Goal: Information Seeking & Learning: Learn about a topic

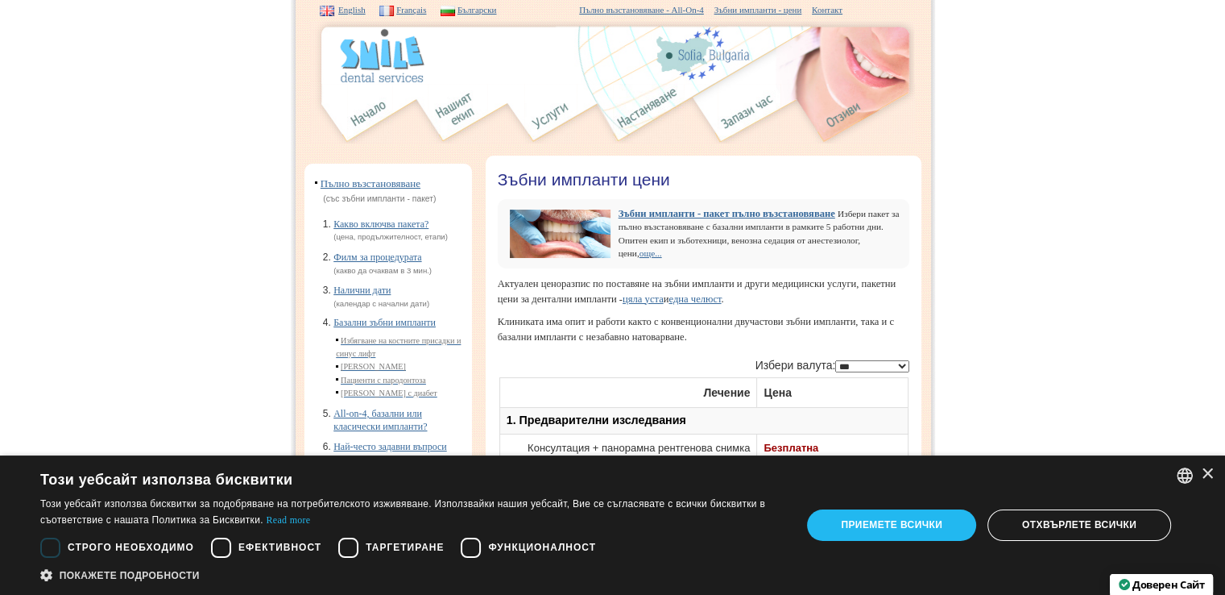
click at [769, 110] on img at bounding box center [749, 114] width 63 height 60
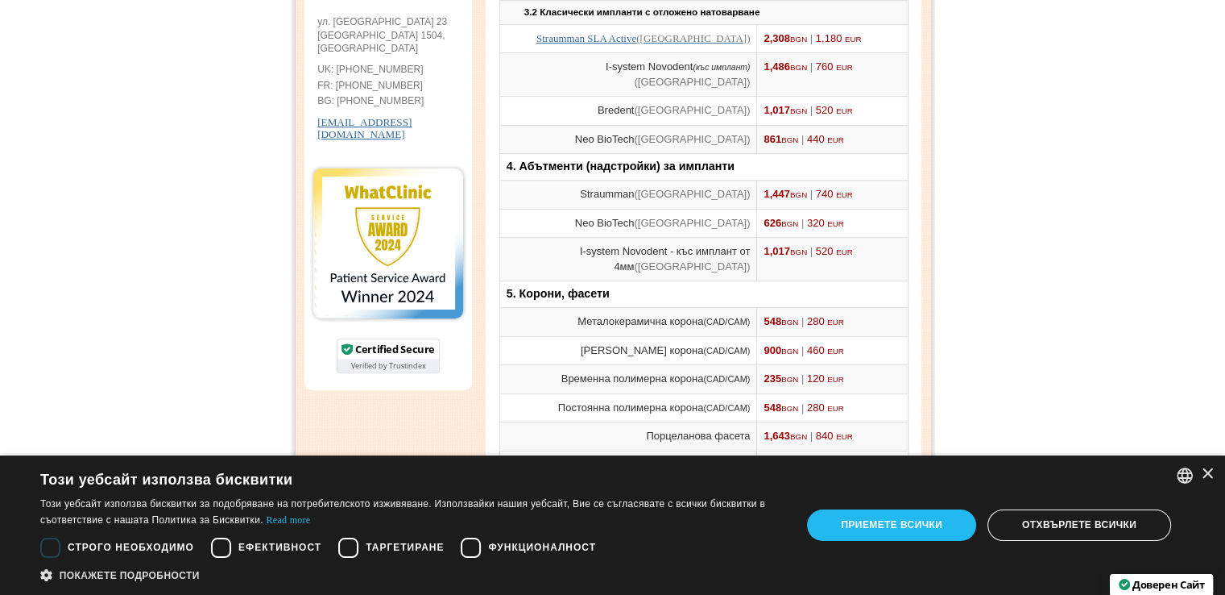
scroll to position [752, 0]
drag, startPoint x: 765, startPoint y: 250, endPoint x: 797, endPoint y: 247, distance: 32.3
click at [797, 230] on span "626 BGN | 320 EUR" at bounding box center [804, 224] width 80 height 12
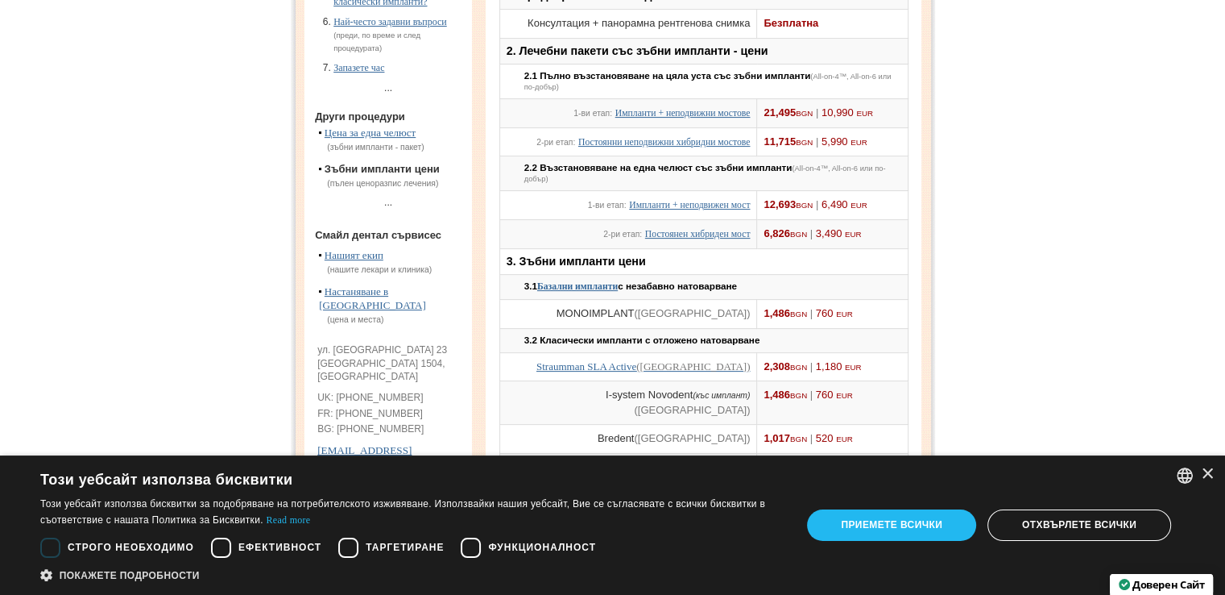
scroll to position [429, 0]
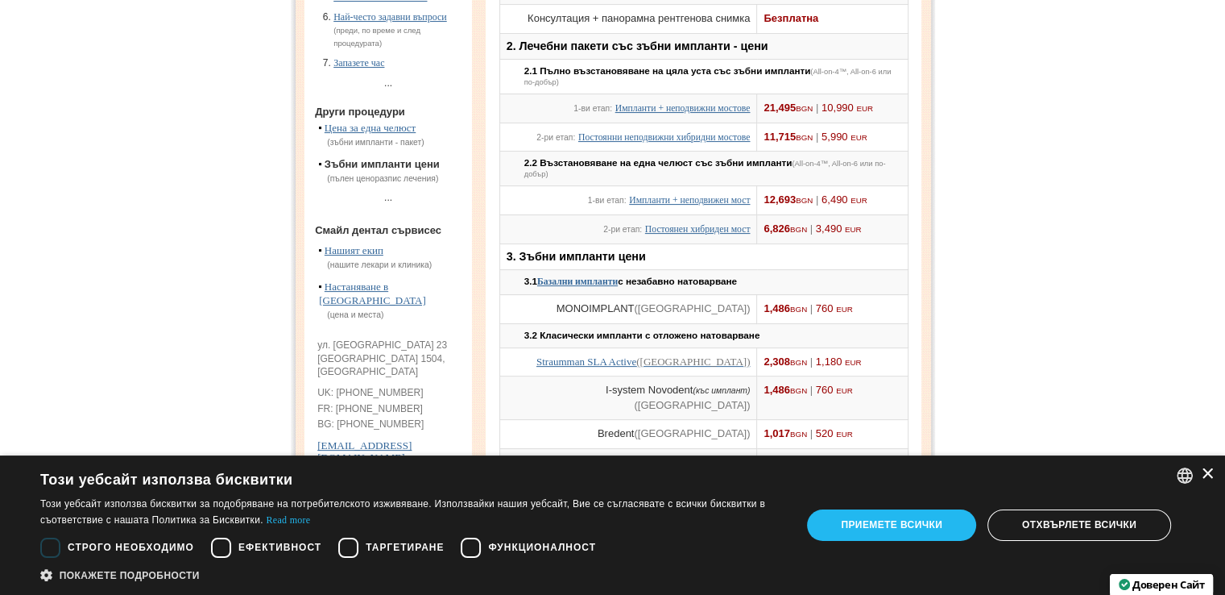
click at [1204, 472] on div "×" at bounding box center [1207, 474] width 12 height 12
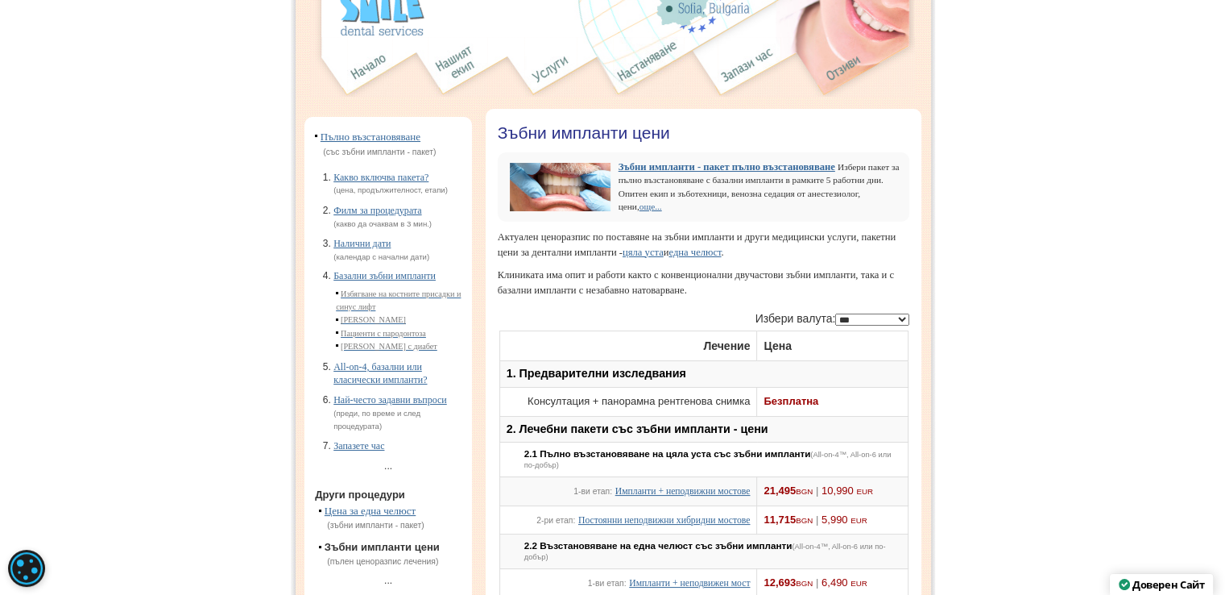
scroll to position [322, 0]
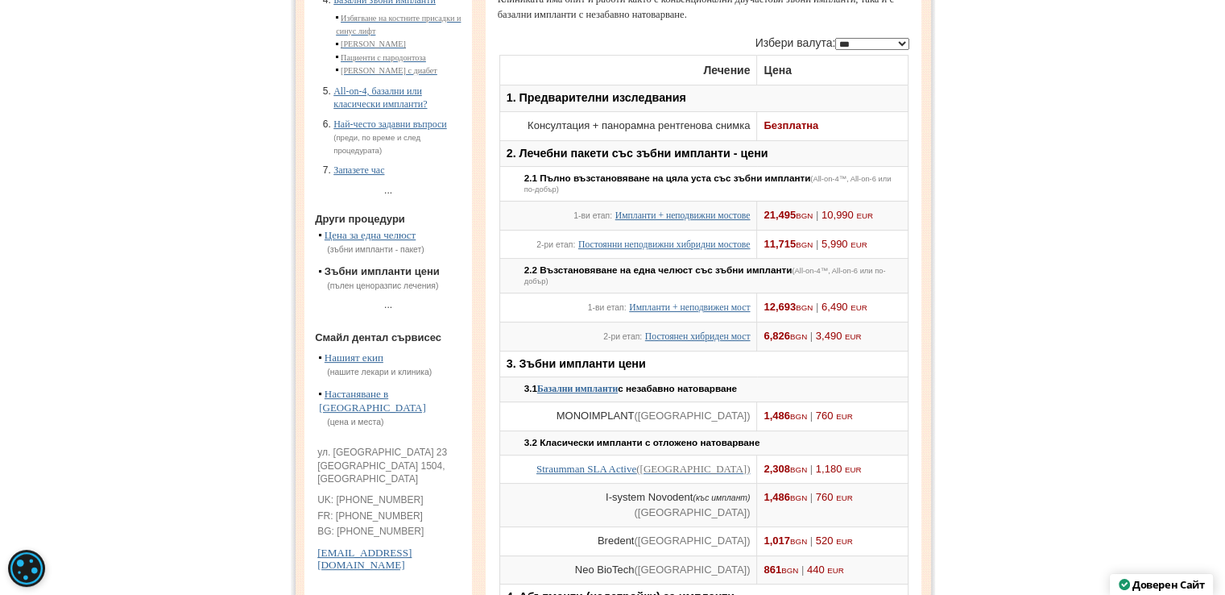
click at [839, 50] on select "**********" at bounding box center [872, 44] width 74 height 12
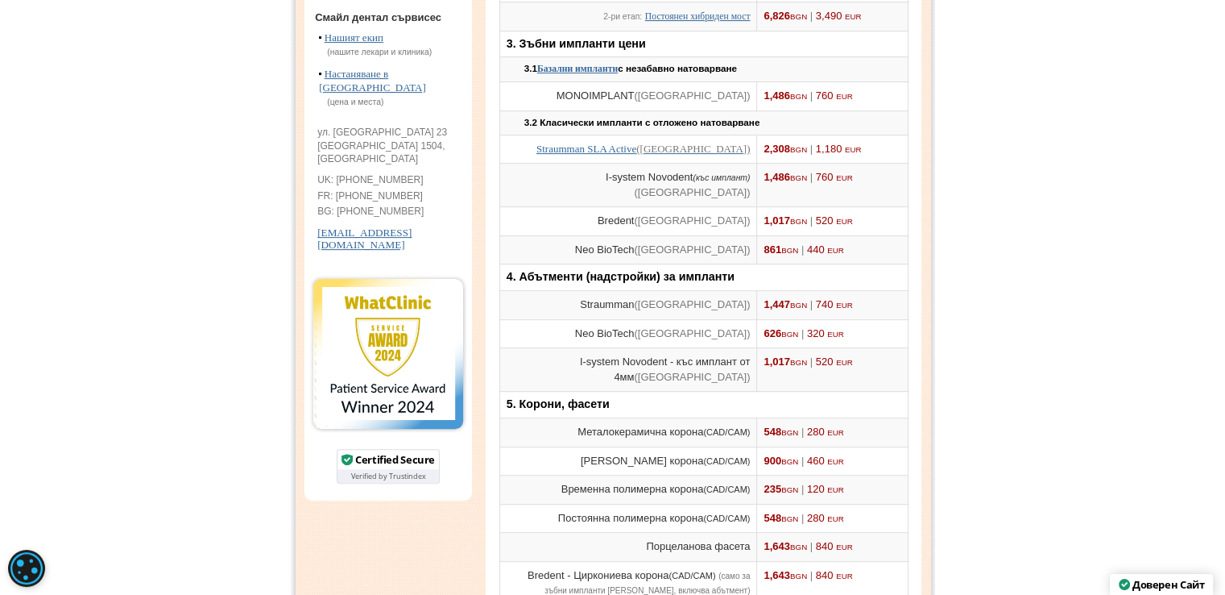
scroll to position [645, 0]
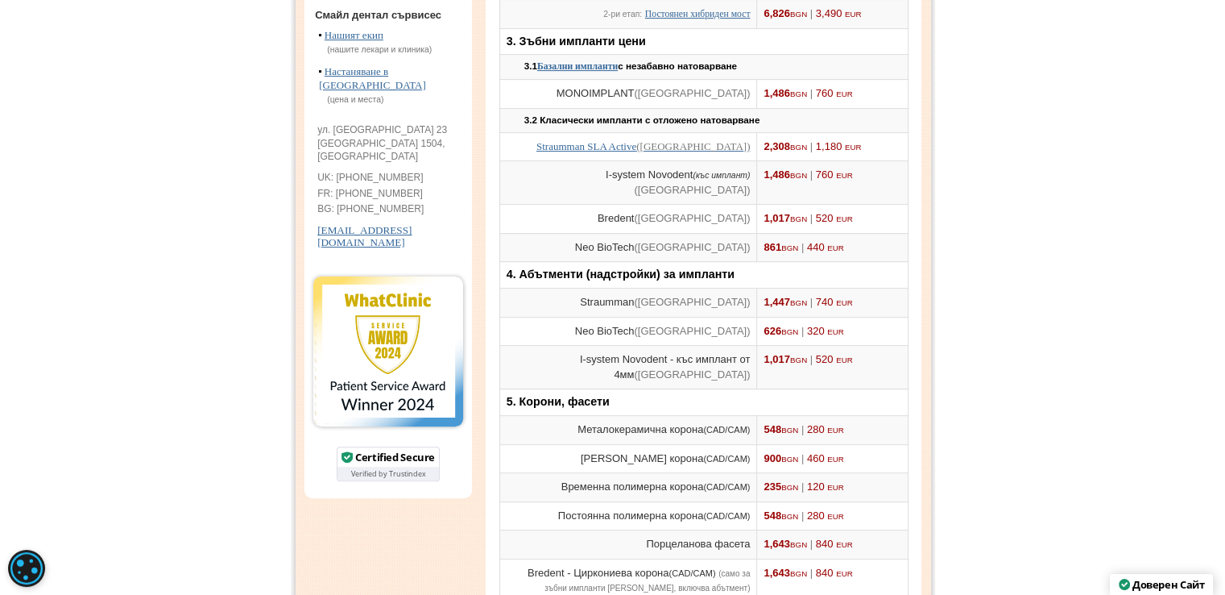
drag, startPoint x: 769, startPoint y: 274, endPoint x: 811, endPoint y: 267, distance: 42.5
click at [811, 253] on span "861 BGN | 440 EUR" at bounding box center [804, 247] width 80 height 12
click at [815, 253] on span "861 BGN | 440 EUR" at bounding box center [804, 247] width 80 height 12
drag, startPoint x: 762, startPoint y: 353, endPoint x: 800, endPoint y: 349, distance: 38.1
click at [800, 346] on td "626 BGN | 320 EUR" at bounding box center [832, 331] width 151 height 29
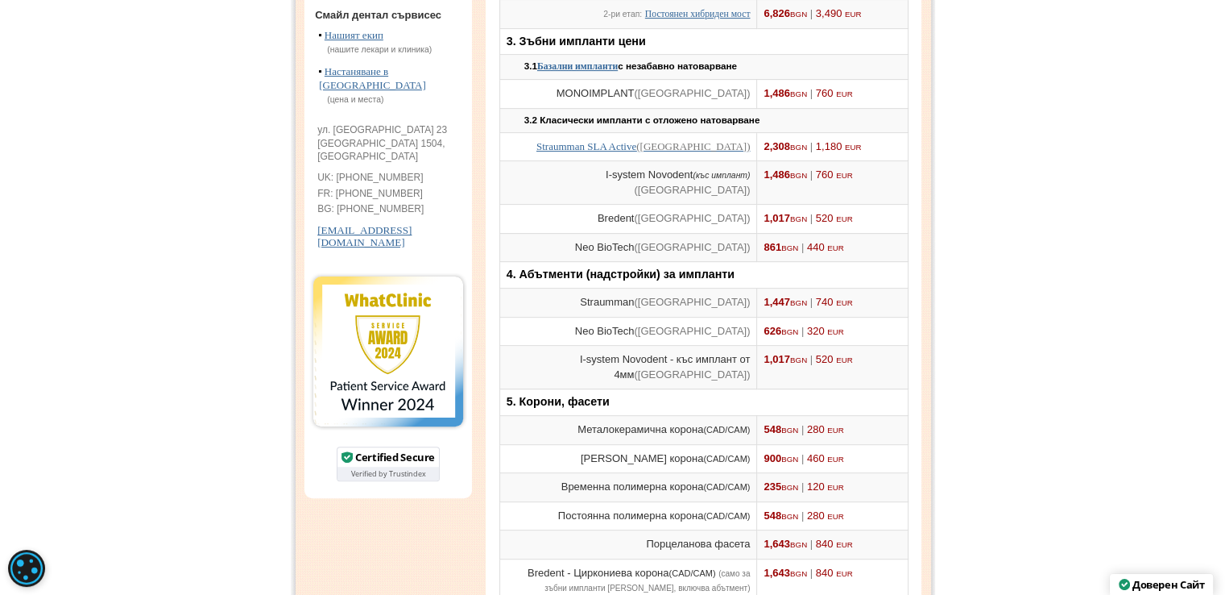
click at [805, 346] on td "626 BGN | 320 EUR" at bounding box center [832, 331] width 151 height 29
